Goal: Go to known website: Go to known website

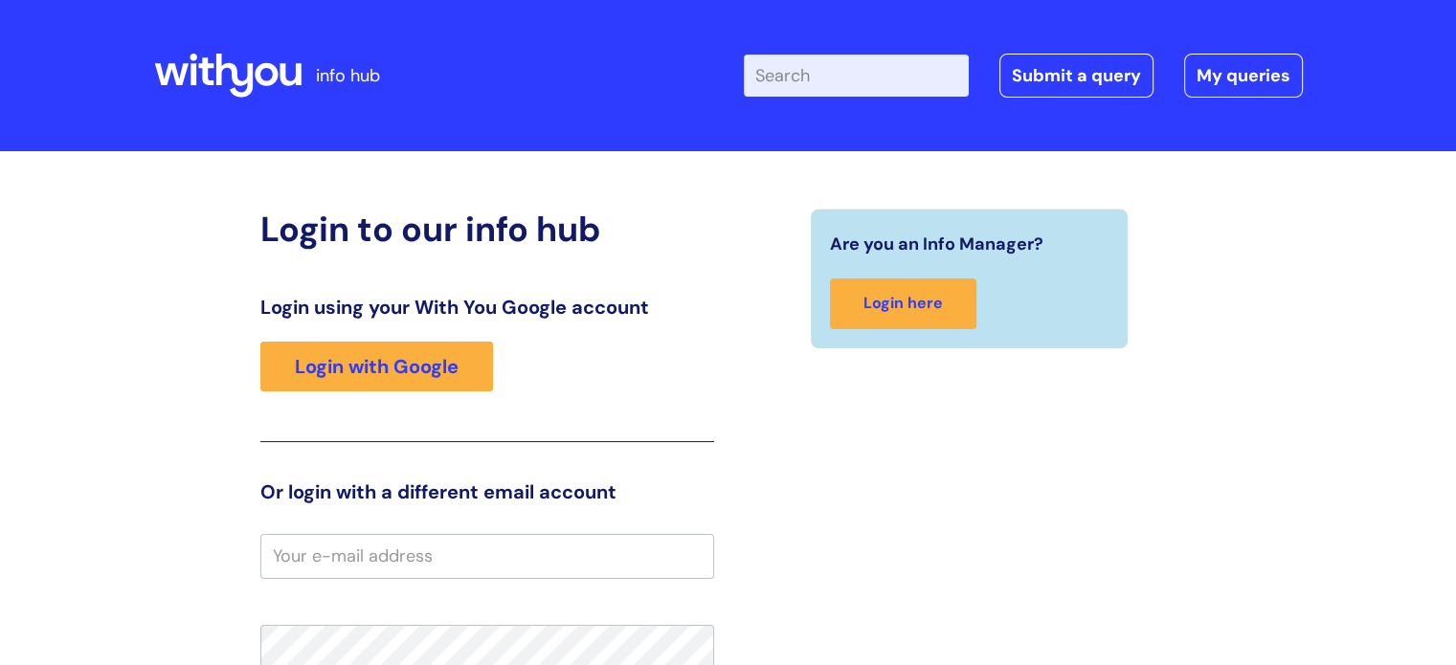
click at [403, 408] on div "Login using your With You Google account Login with Google" at bounding box center [487, 369] width 454 height 146
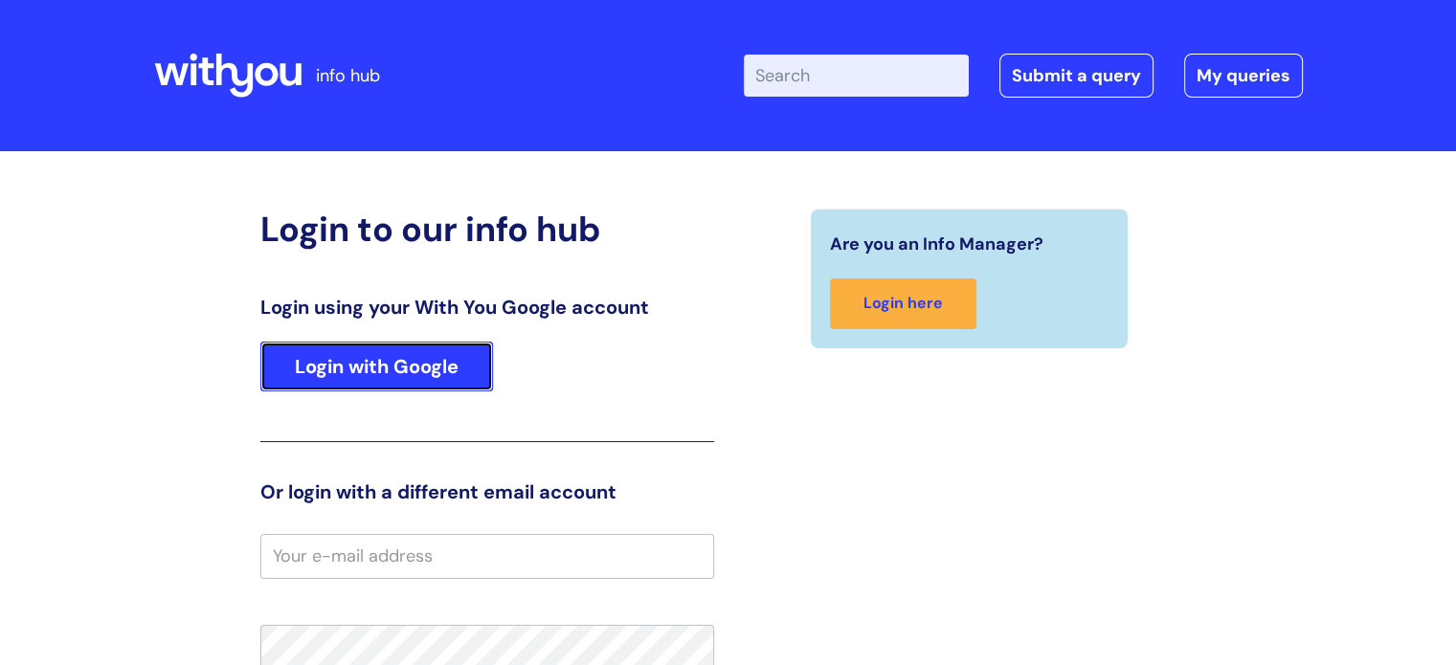
click at [402, 369] on link "Login with Google" at bounding box center [376, 367] width 233 height 50
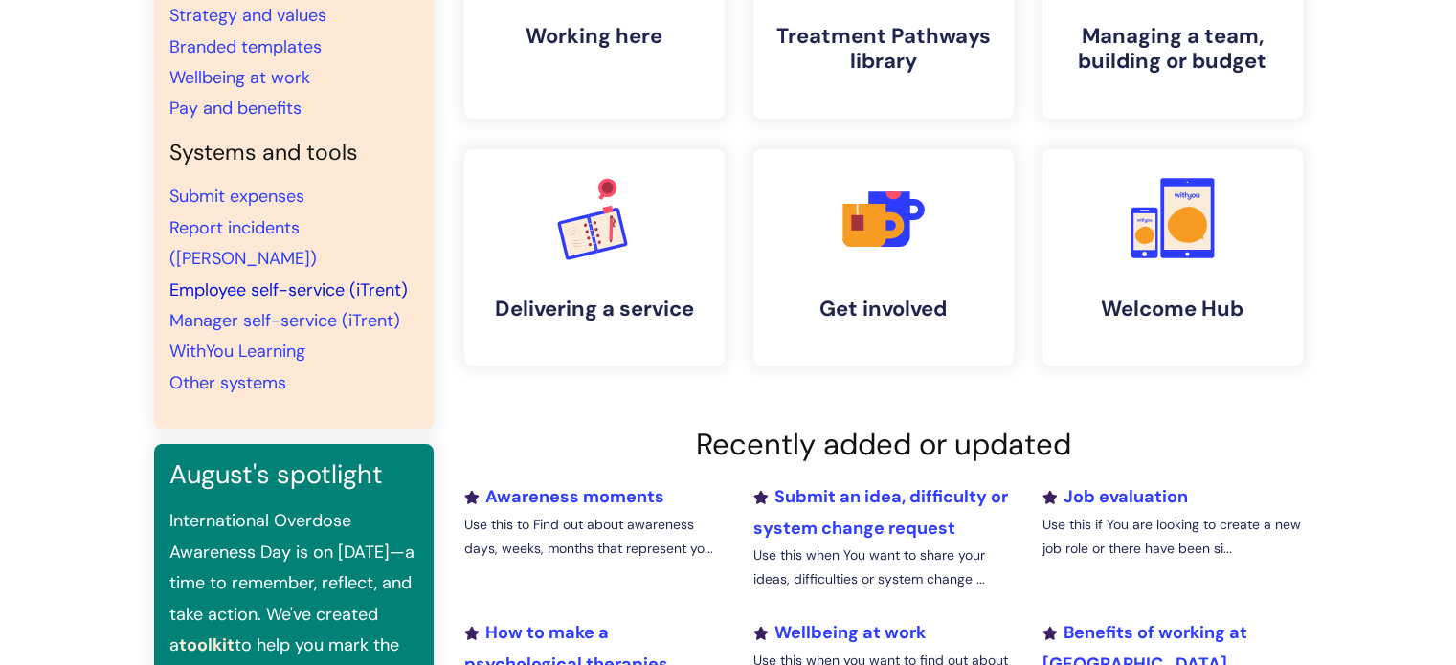
scroll to position [287, 0]
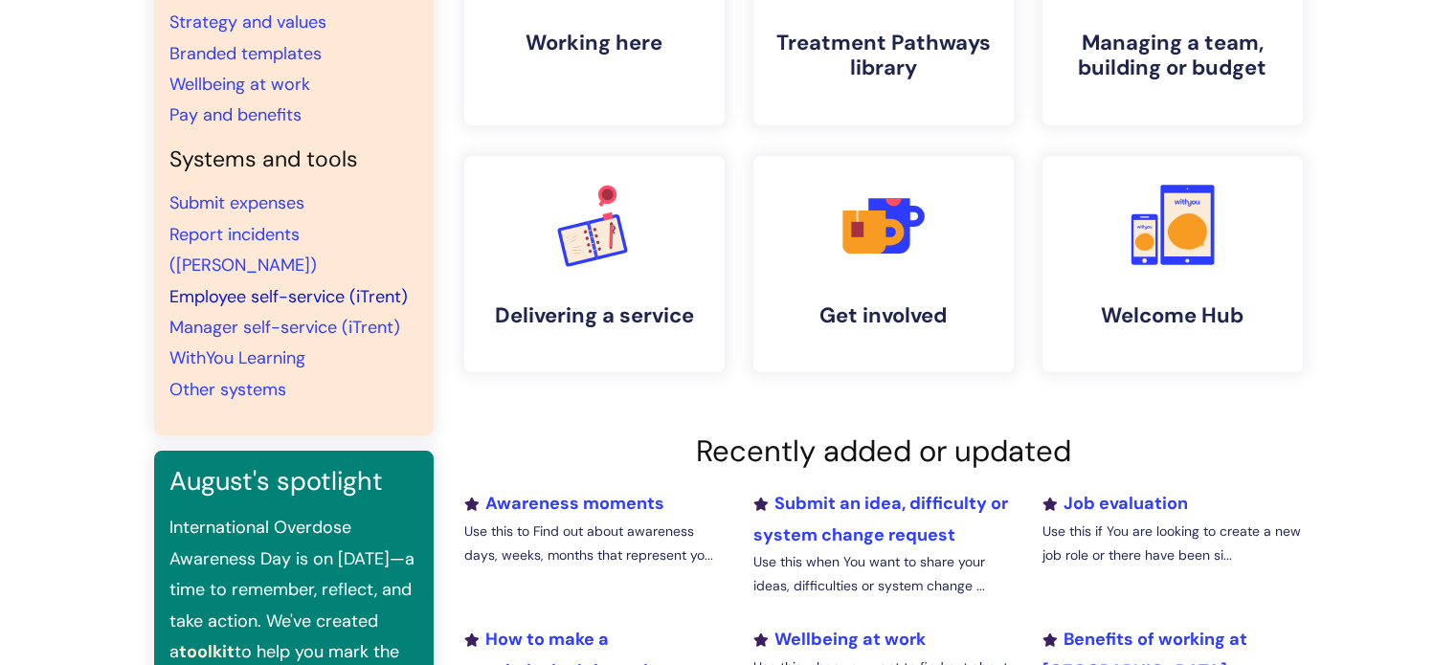
click at [299, 285] on link "Employee self-service (iTrent)" at bounding box center [288, 296] width 238 height 23
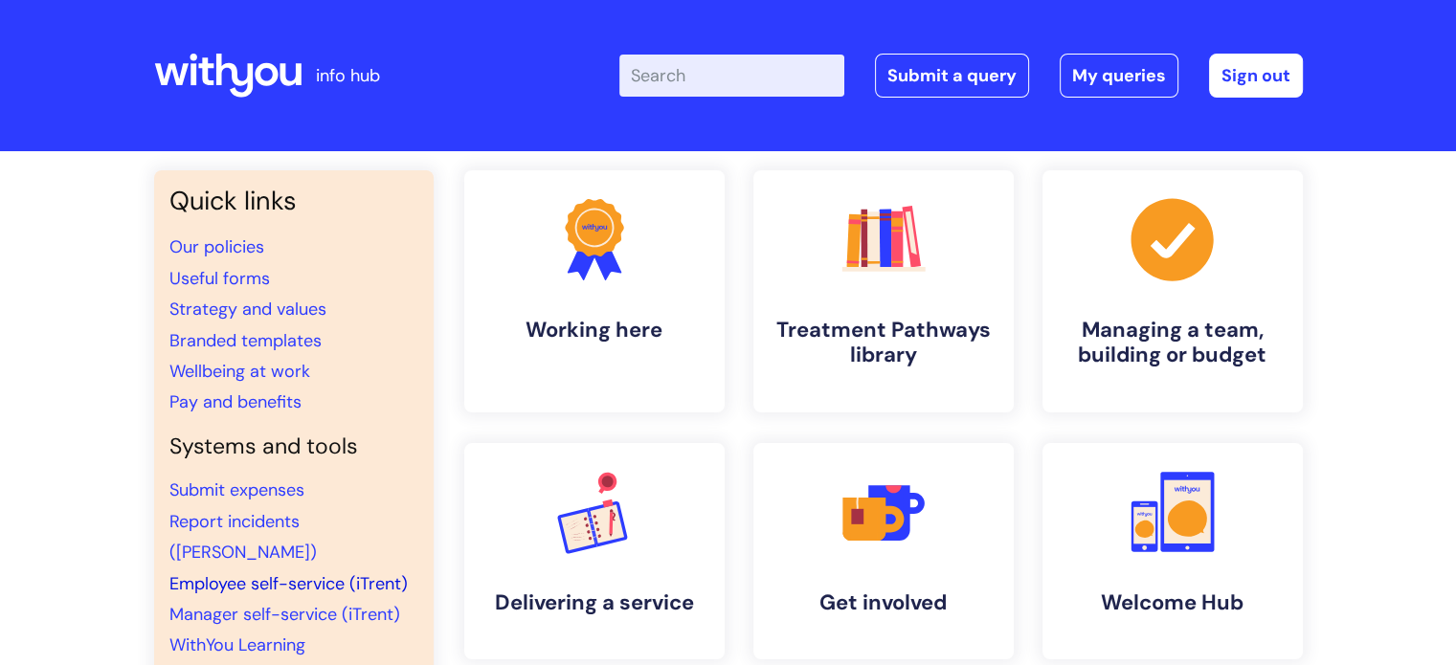
click at [288, 573] on link "Employee self-service (iTrent)" at bounding box center [288, 584] width 238 height 23
